Goal: Check status: Check status

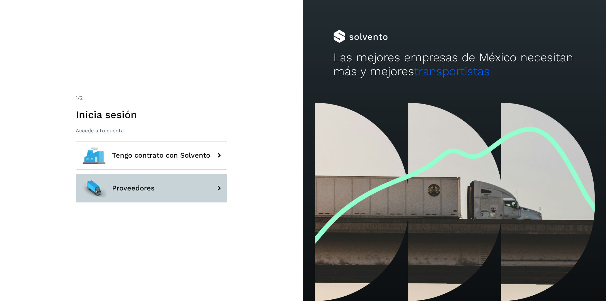
click at [153, 192] on span "Proveedores" at bounding box center [133, 188] width 43 height 8
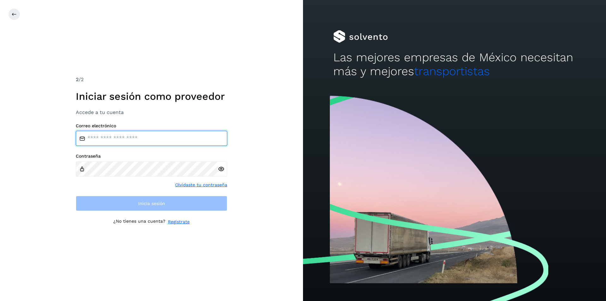
type input "**********"
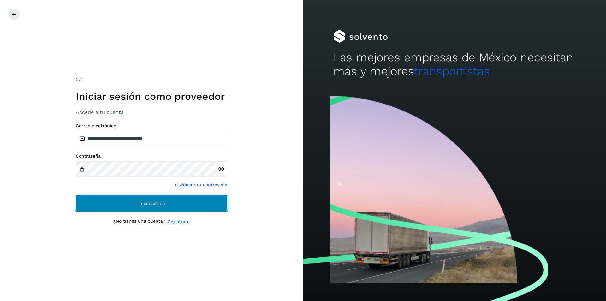
click at [144, 203] on span "Inicia sesión" at bounding box center [151, 203] width 27 height 4
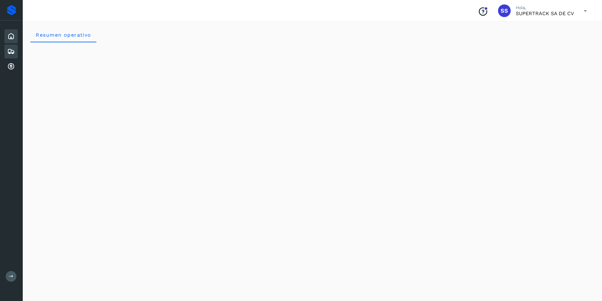
click at [14, 50] on icon at bounding box center [11, 52] width 8 height 8
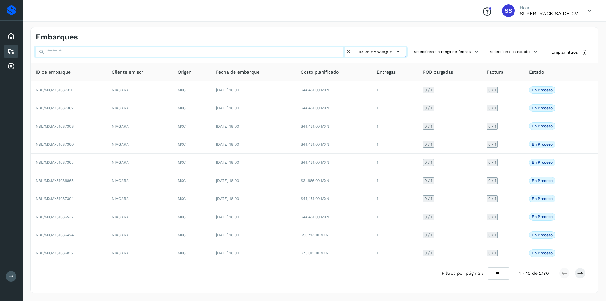
click at [87, 52] on input "text" at bounding box center [191, 52] width 310 height 10
paste input "**********"
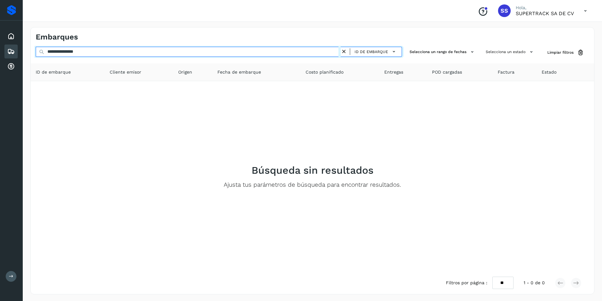
click at [64, 53] on input "**********" at bounding box center [188, 52] width 305 height 10
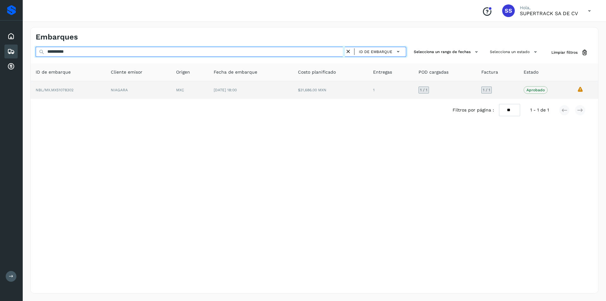
type input "**********"
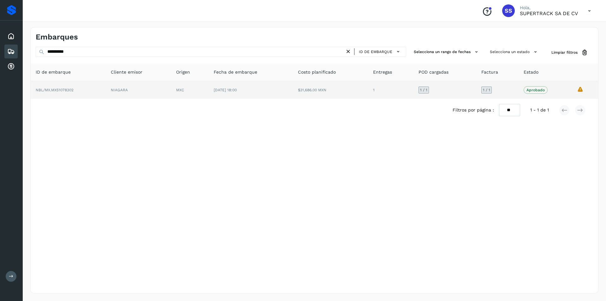
click at [580, 89] on td "La validación de Solvento para este embarque ha sido anulada debido al cambio d…" at bounding box center [585, 90] width 26 height 18
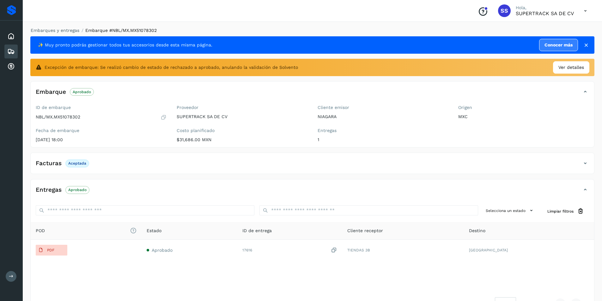
scroll to position [21, 0]
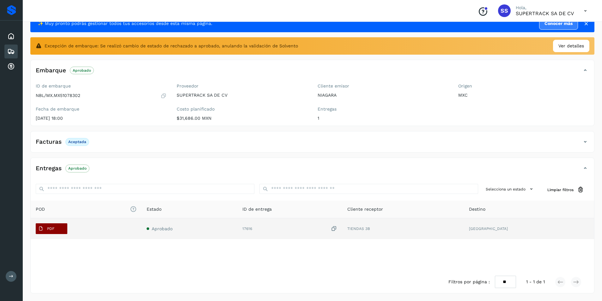
click at [50, 231] on p "PDF" at bounding box center [50, 228] width 7 height 4
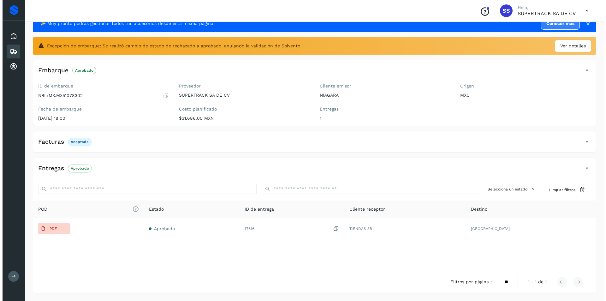
scroll to position [0, 0]
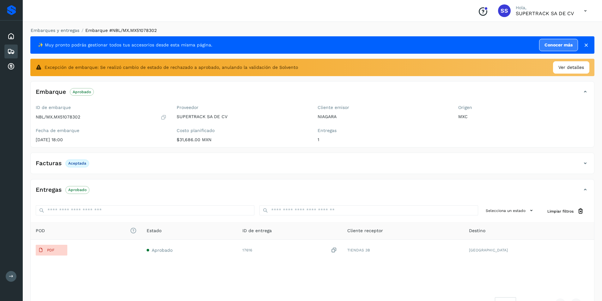
click at [87, 33] on li "Embarque #NBL/MX.MX51078302" at bounding box center [117, 30] width 77 height 7
click at [87, 32] on span "Embarque #NBL/MX.MX51078302" at bounding box center [120, 30] width 71 height 5
click at [67, 30] on link "Embarques y entregas" at bounding box center [55, 30] width 49 height 5
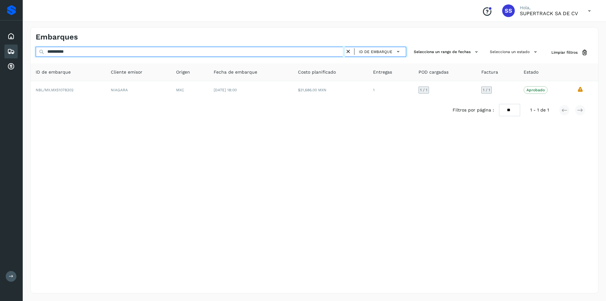
drag, startPoint x: 80, startPoint y: 54, endPoint x: 0, endPoint y: 55, distance: 79.9
click at [0, 55] on div "**********" at bounding box center [303, 150] width 606 height 301
paste input "text"
type input "*"
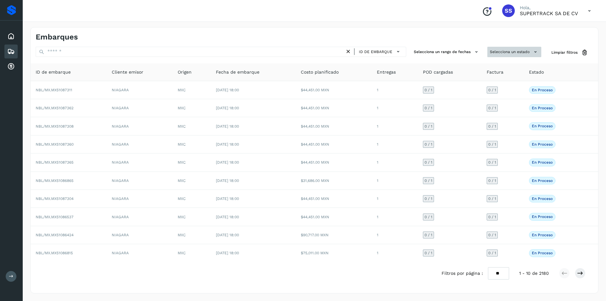
click at [534, 51] on icon at bounding box center [536, 52] width 7 height 7
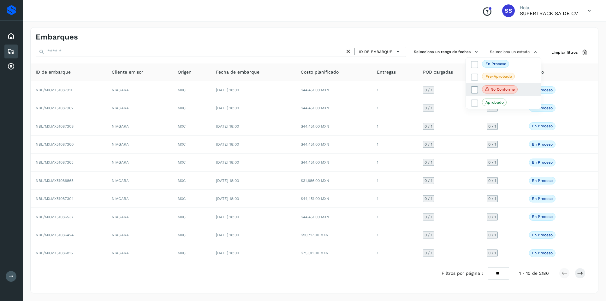
click at [508, 88] on p "No conforme" at bounding box center [503, 89] width 24 height 4
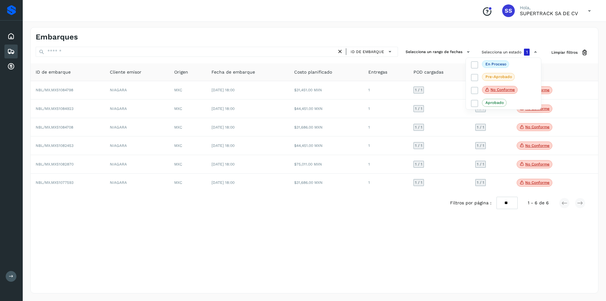
click at [531, 246] on div at bounding box center [303, 150] width 606 height 301
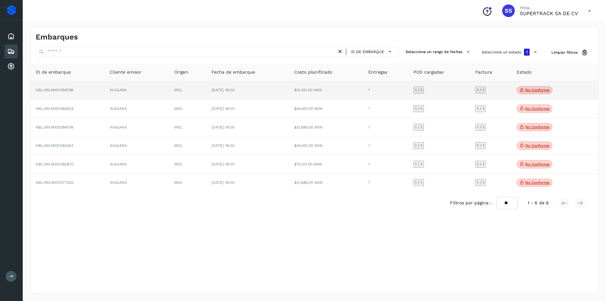
click at [534, 89] on p "No conforme" at bounding box center [538, 90] width 24 height 4
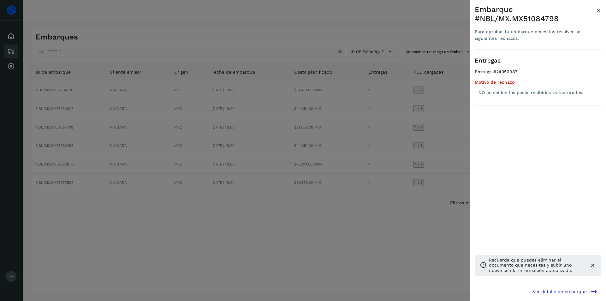
click at [516, 91] on p "- NO coinciden los packs recibidos vs facturados." at bounding box center [538, 92] width 126 height 5
click at [411, 270] on div at bounding box center [303, 150] width 606 height 301
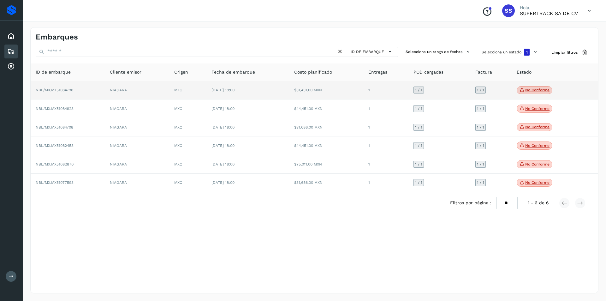
click at [533, 92] on p "No conforme" at bounding box center [538, 90] width 24 height 4
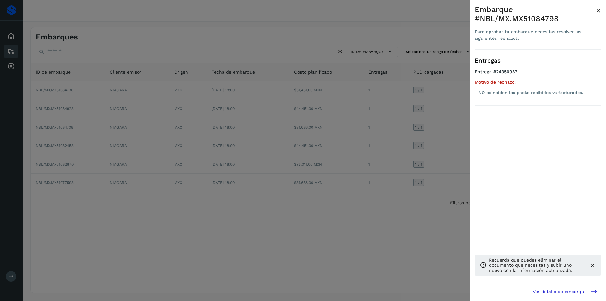
click at [531, 272] on p "Recuerda que puedes eliminar el documento que necesitas y subir uno nuevo con l…" at bounding box center [537, 265] width 96 height 16
click at [597, 13] on span "×" at bounding box center [599, 10] width 5 height 9
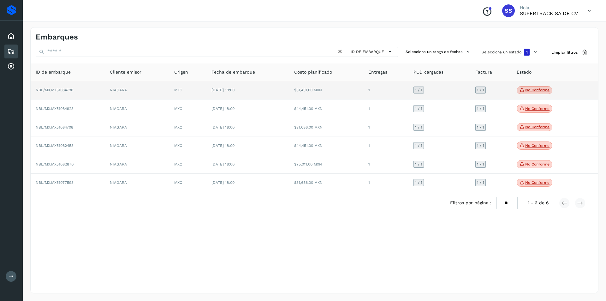
click at [347, 91] on td "$31,451.00 MXN" at bounding box center [326, 90] width 74 height 19
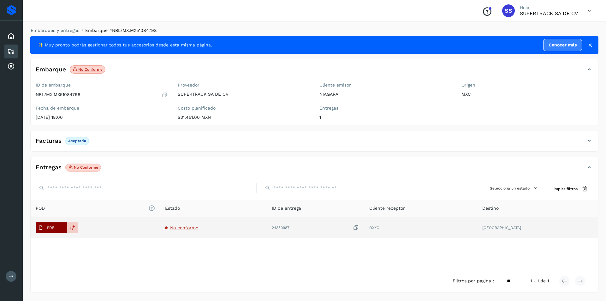
click at [50, 226] on p "PDF" at bounding box center [50, 228] width 7 height 4
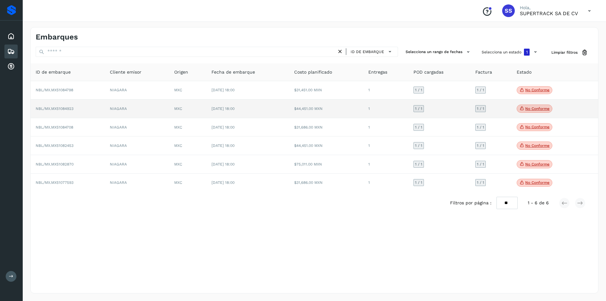
click at [531, 111] on p "No conforme" at bounding box center [538, 108] width 24 height 4
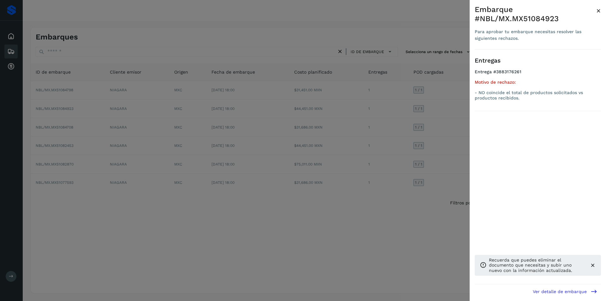
click at [599, 11] on span "×" at bounding box center [599, 10] width 5 height 9
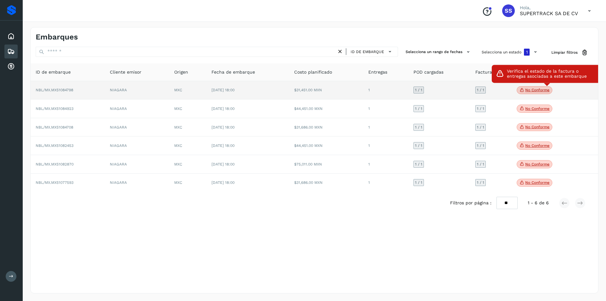
click at [537, 91] on p "No conforme" at bounding box center [538, 90] width 24 height 4
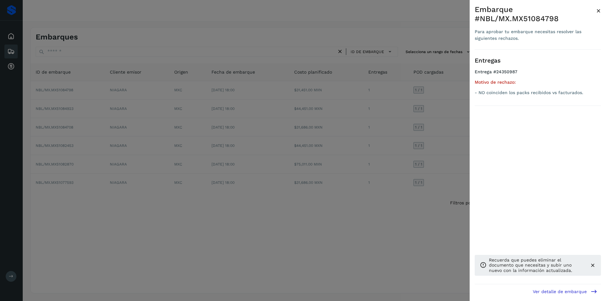
click at [597, 13] on span "×" at bounding box center [599, 10] width 5 height 9
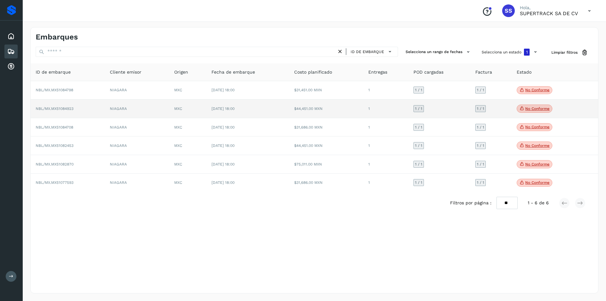
click at [387, 106] on td "1" at bounding box center [386, 108] width 45 height 19
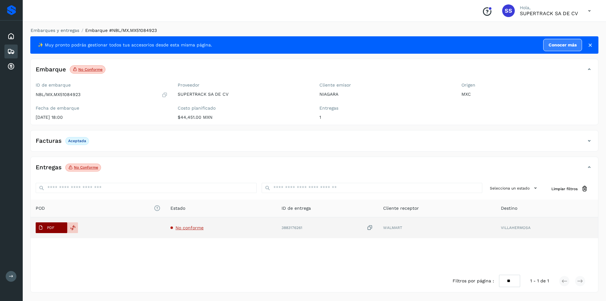
click at [50, 225] on span "PDF" at bounding box center [46, 228] width 21 height 10
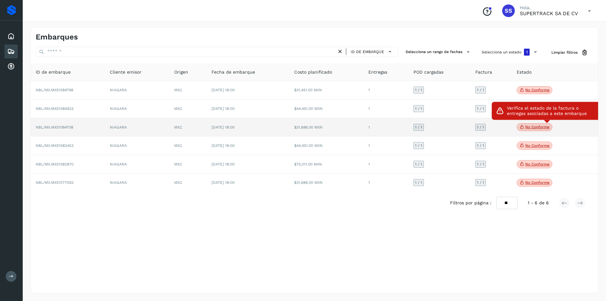
click at [534, 124] on span "No conforme" at bounding box center [535, 127] width 36 height 8
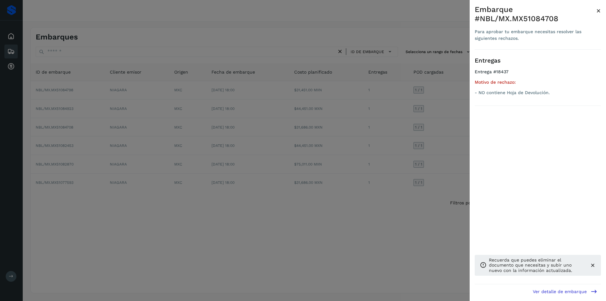
click at [599, 9] on span "×" at bounding box center [599, 10] width 5 height 9
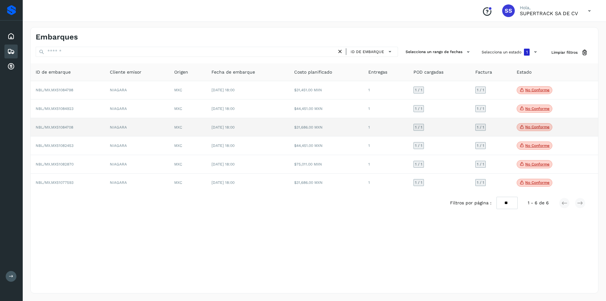
click at [273, 126] on td "[DATE] 18:00" at bounding box center [248, 127] width 83 height 19
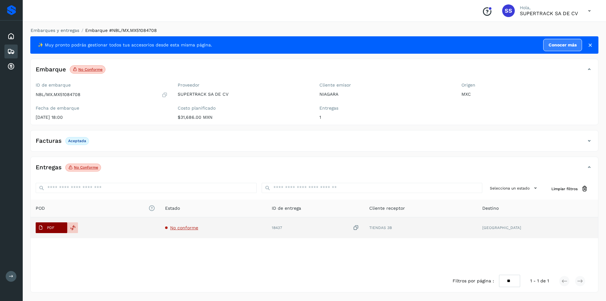
click at [46, 231] on span "PDF" at bounding box center [46, 228] width 21 height 10
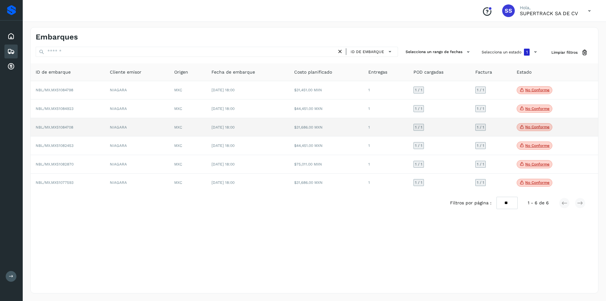
click at [526, 126] on p "No conforme" at bounding box center [538, 127] width 24 height 4
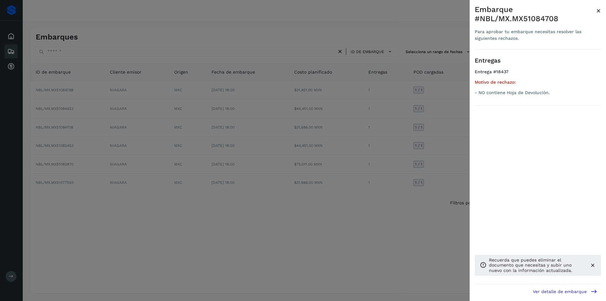
click at [597, 10] on span "×" at bounding box center [599, 10] width 5 height 9
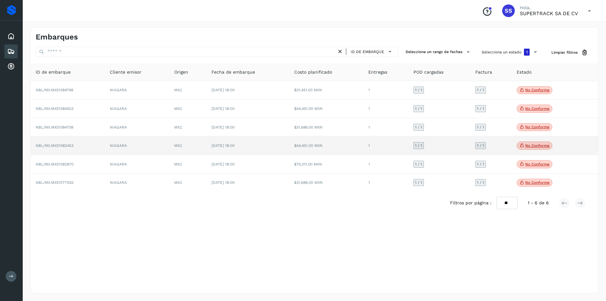
click at [322, 142] on td "$44,451.00 MXN" at bounding box center [326, 145] width 74 height 19
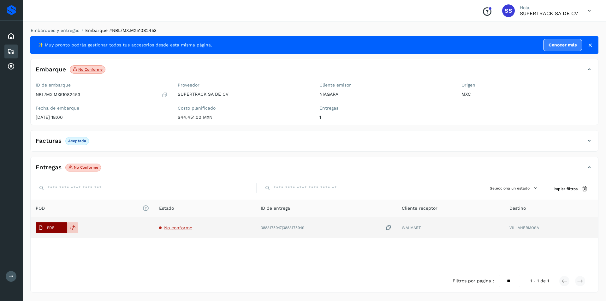
click at [51, 230] on span "PDF" at bounding box center [46, 228] width 21 height 10
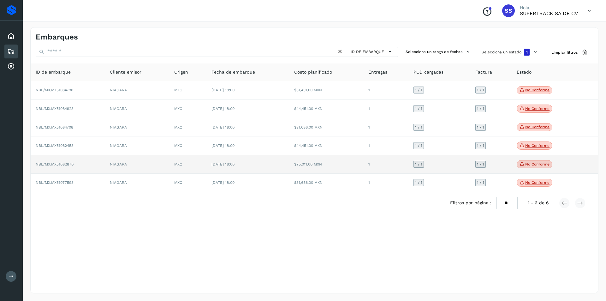
click at [333, 167] on td "$75,011.00 MXN" at bounding box center [326, 164] width 74 height 19
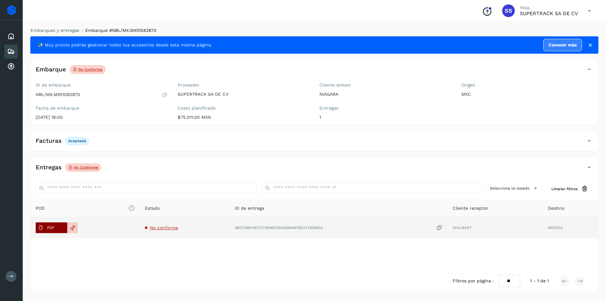
click at [49, 224] on span "PDF" at bounding box center [46, 228] width 21 height 10
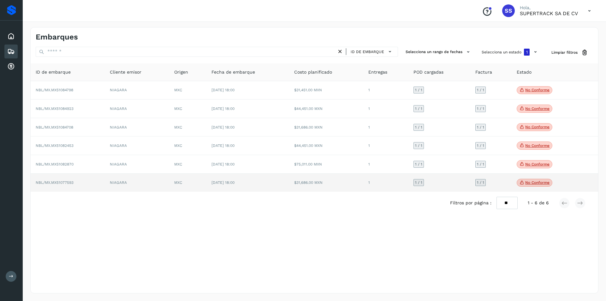
click at [332, 181] on td "$31,686.00 MXN" at bounding box center [326, 183] width 74 height 18
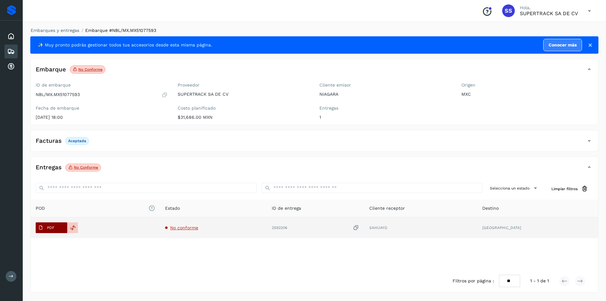
click at [36, 232] on span "PDF" at bounding box center [46, 228] width 21 height 10
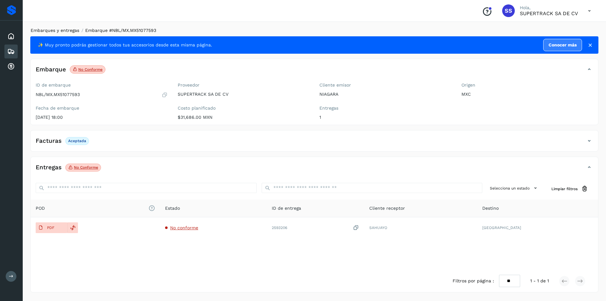
click at [67, 31] on link "Embarques y entregas" at bounding box center [55, 30] width 49 height 5
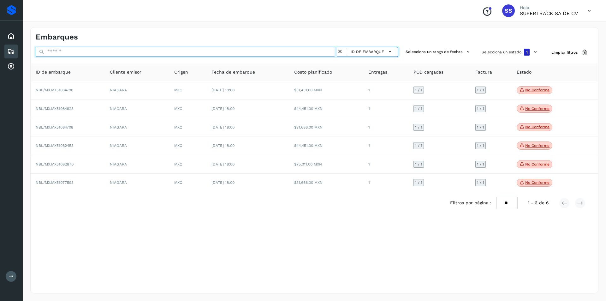
click at [81, 53] on input "text" at bounding box center [186, 52] width 301 height 10
paste input "**********"
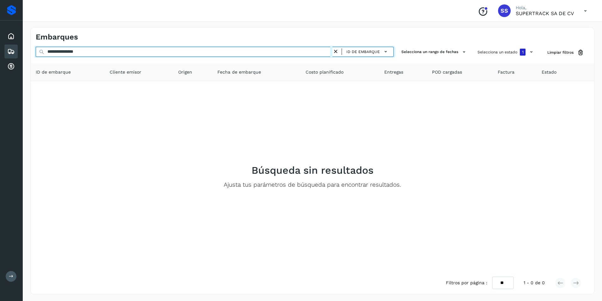
click at [66, 49] on input "**********" at bounding box center [184, 52] width 297 height 10
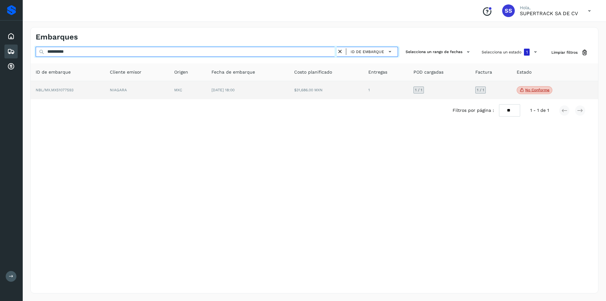
type input "**********"
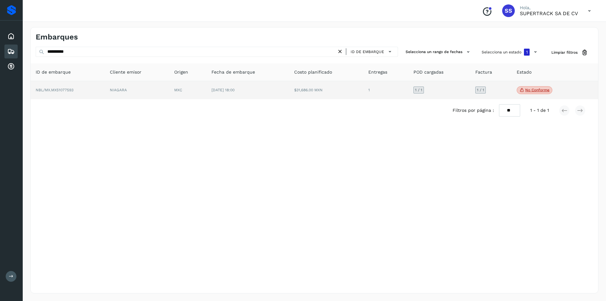
click at [374, 90] on td "1" at bounding box center [386, 90] width 45 height 18
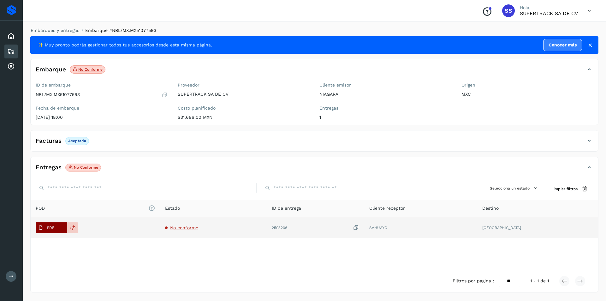
click at [54, 226] on p "PDF" at bounding box center [50, 228] width 7 height 4
